Goal: Task Accomplishment & Management: Manage account settings

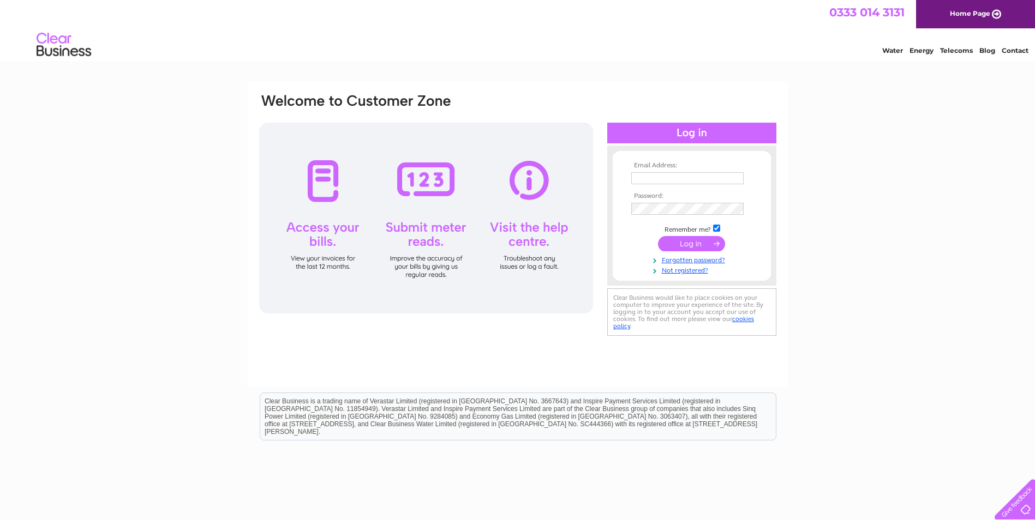
type input "[EMAIL_ADDRESS][DOMAIN_NAME]"
click at [690, 242] on input "submit" at bounding box center [691, 243] width 67 height 15
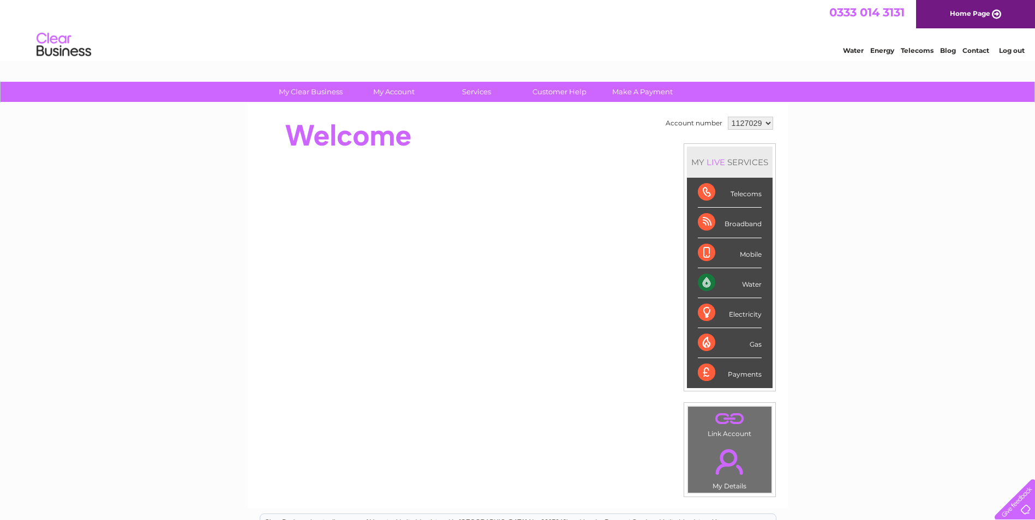
click at [704, 369] on div "Payments" at bounding box center [730, 372] width 64 height 29
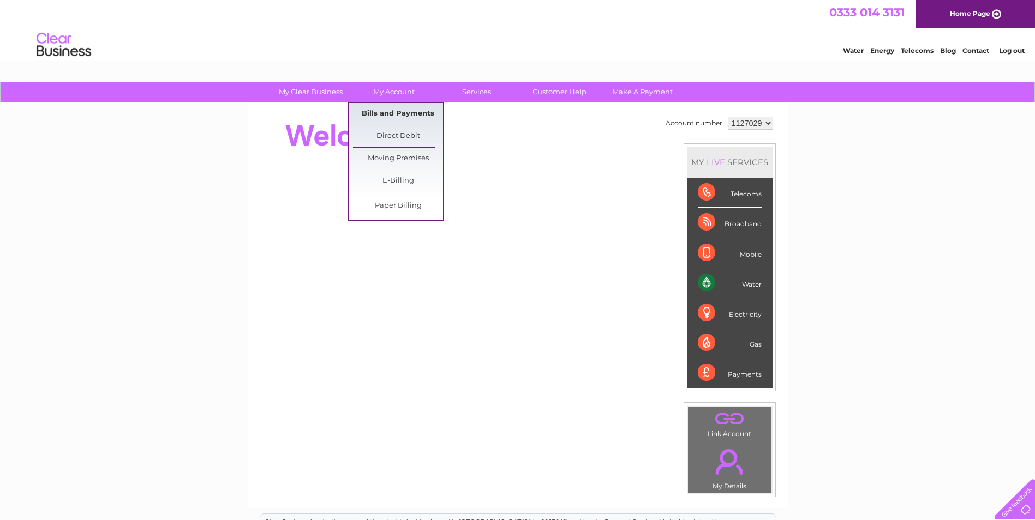
click at [390, 109] on link "Bills and Payments" at bounding box center [398, 114] width 90 height 22
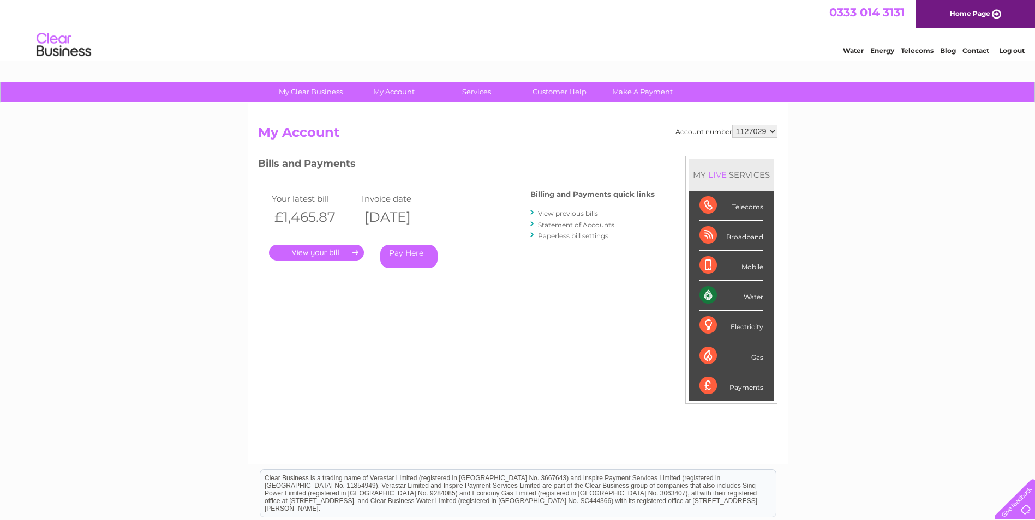
click at [314, 250] on link "." at bounding box center [316, 253] width 95 height 16
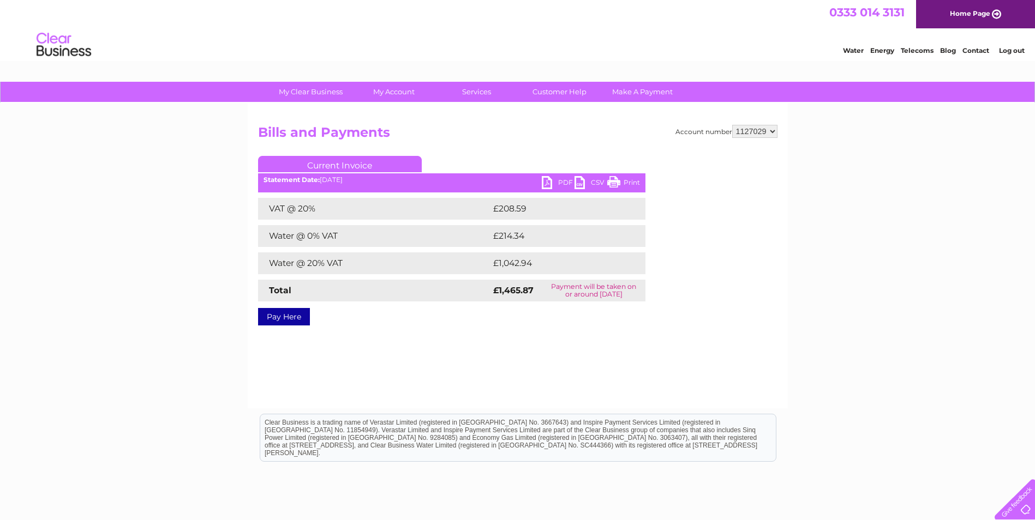
click at [544, 179] on link "PDF" at bounding box center [558, 184] width 33 height 16
